Goal: Check status

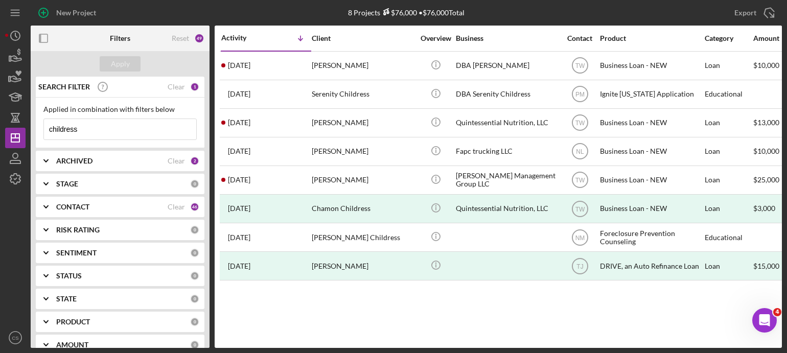
drag, startPoint x: 111, startPoint y: 130, endPoint x: -3, endPoint y: 122, distance: 113.8
click at [0, 122] on html "New Project 8 Projects $76,000 • $76,000 Total childress Export Icon/Export Fil…" at bounding box center [393, 176] width 787 height 353
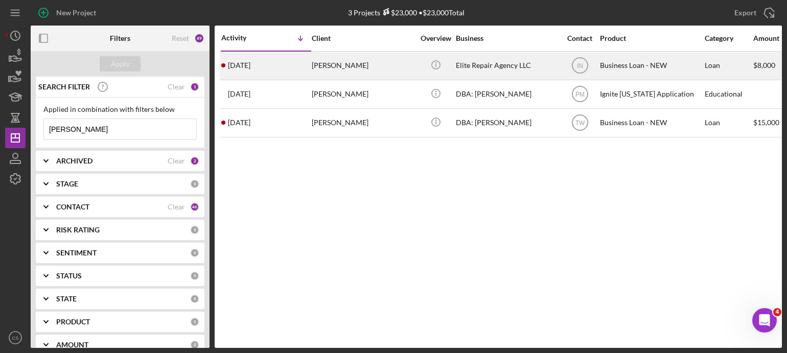
type input "[PERSON_NAME]"
click at [246, 66] on time "[DATE]" at bounding box center [239, 65] width 22 height 8
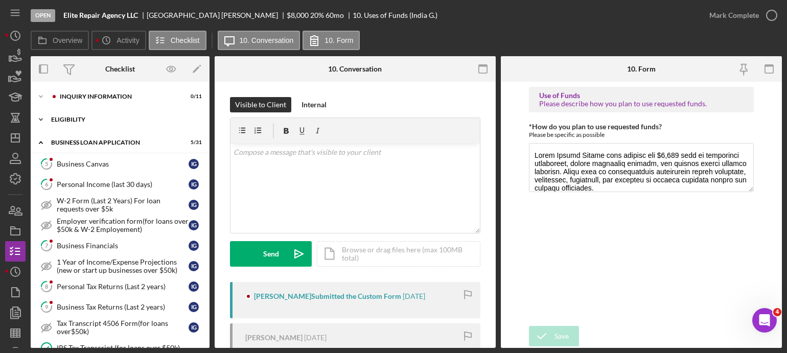
click at [40, 120] on polyline at bounding box center [40, 120] width 3 height 2
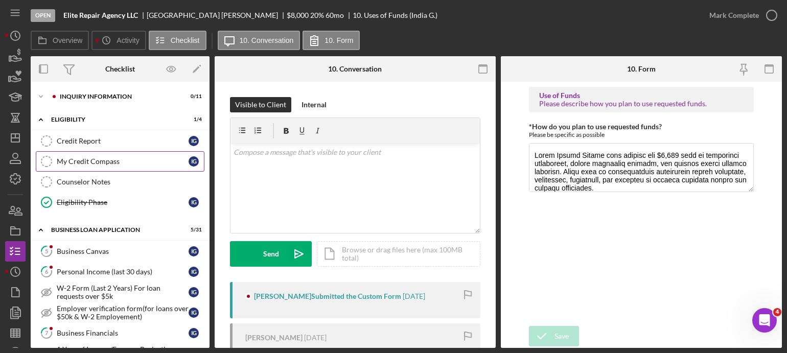
click at [60, 157] on div "My Credit Compass" at bounding box center [123, 161] width 132 height 8
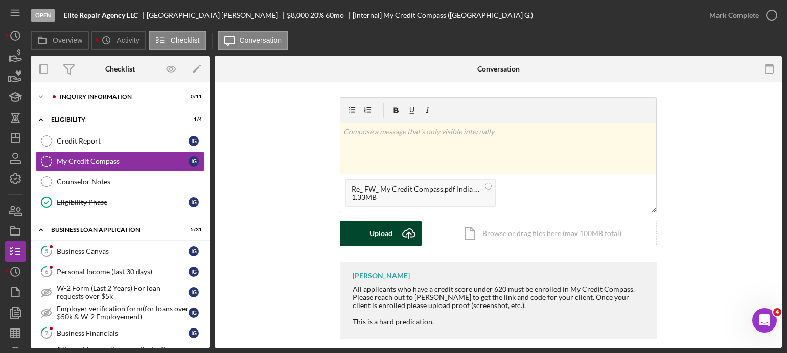
click at [406, 234] on g "submit" at bounding box center [409, 234] width 12 height 10
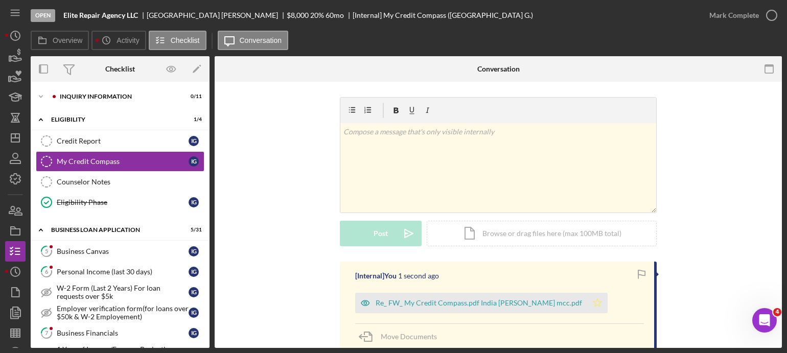
click at [587, 300] on icon "Icon/Star" at bounding box center [597, 303] width 20 height 20
click at [773, 18] on icon "button" at bounding box center [772, 16] width 26 height 26
